Goal: Check status: Check status

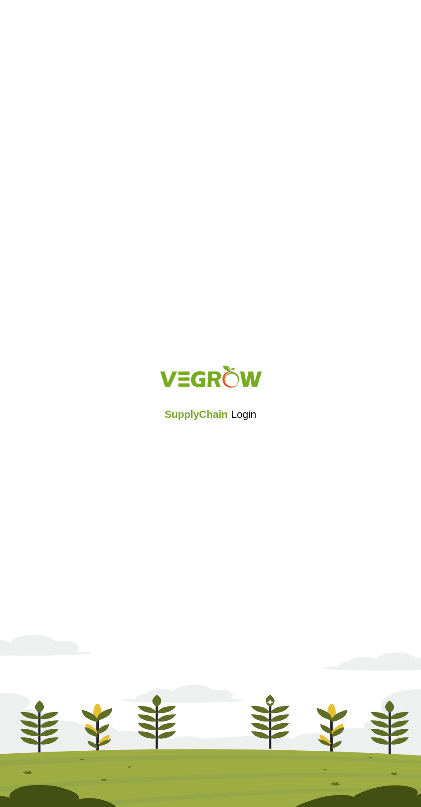
click at [212, 441] on iframe at bounding box center [210, 437] width 126 height 19
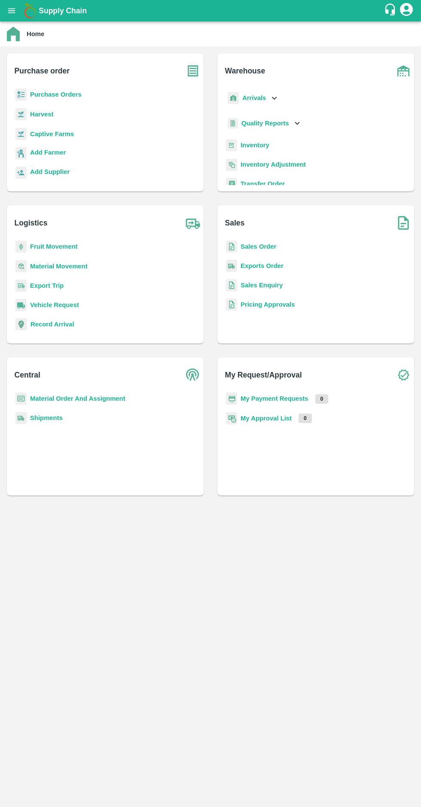
click at [55, 12] on b "Supply Chain" at bounding box center [63, 10] width 48 height 9
click at [269, 96] on icon at bounding box center [273, 97] width 9 height 9
click at [277, 137] on span "DC Arrivals" at bounding box center [265, 137] width 32 height 9
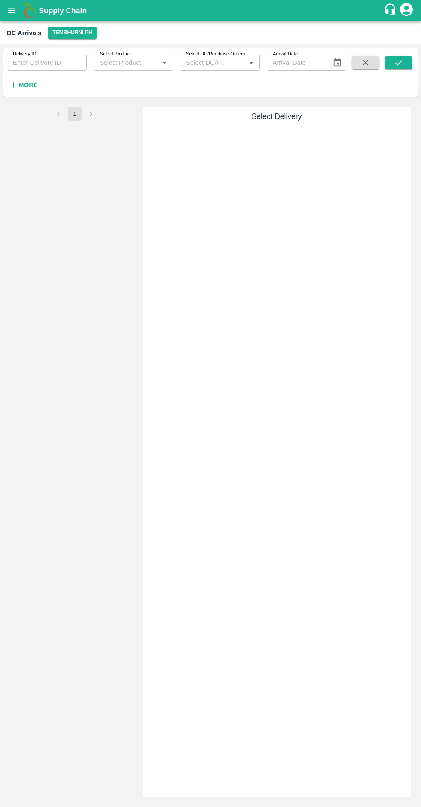
click at [63, 36] on button "Tembhurni PH" at bounding box center [72, 33] width 48 height 12
click at [66, 50] on li "Tembhurni PH" at bounding box center [69, 50] width 60 height 15
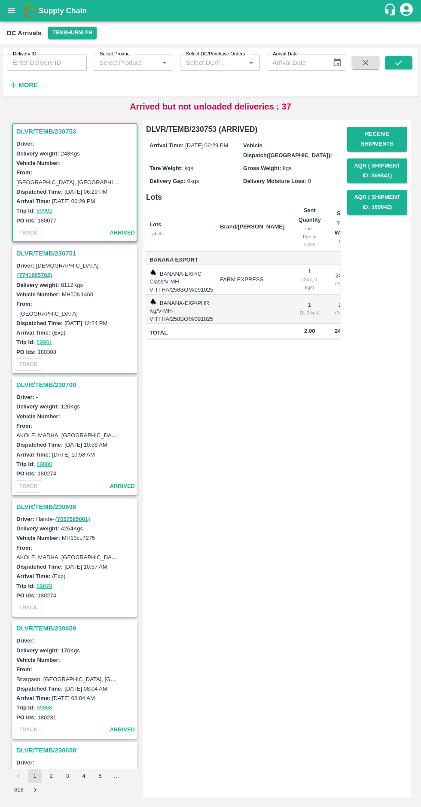
click at [31, 63] on input "Delivery ID" at bounding box center [47, 63] width 80 height 16
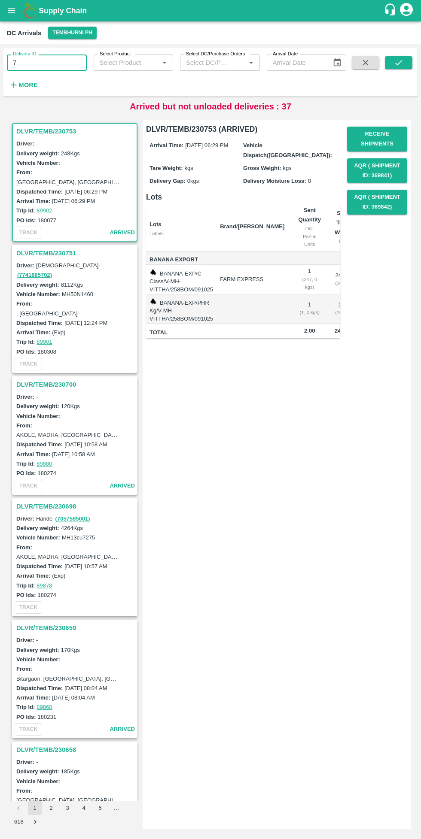
type input "7"
click at [398, 63] on icon "submit" at bounding box center [398, 62] width 9 height 9
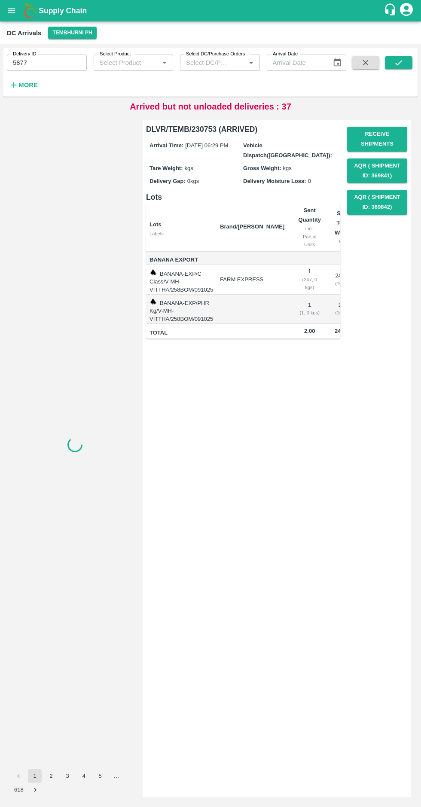
click at [62, 59] on input "5877" at bounding box center [47, 63] width 80 height 16
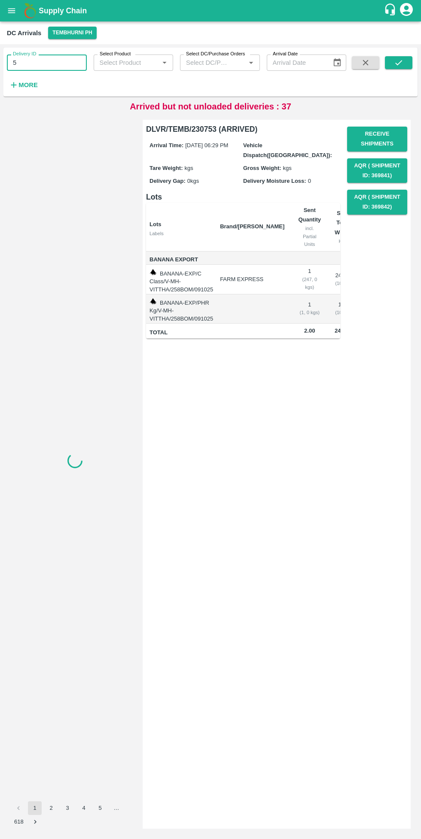
type input "5"
